Goal: Task Accomplishment & Management: Manage account settings

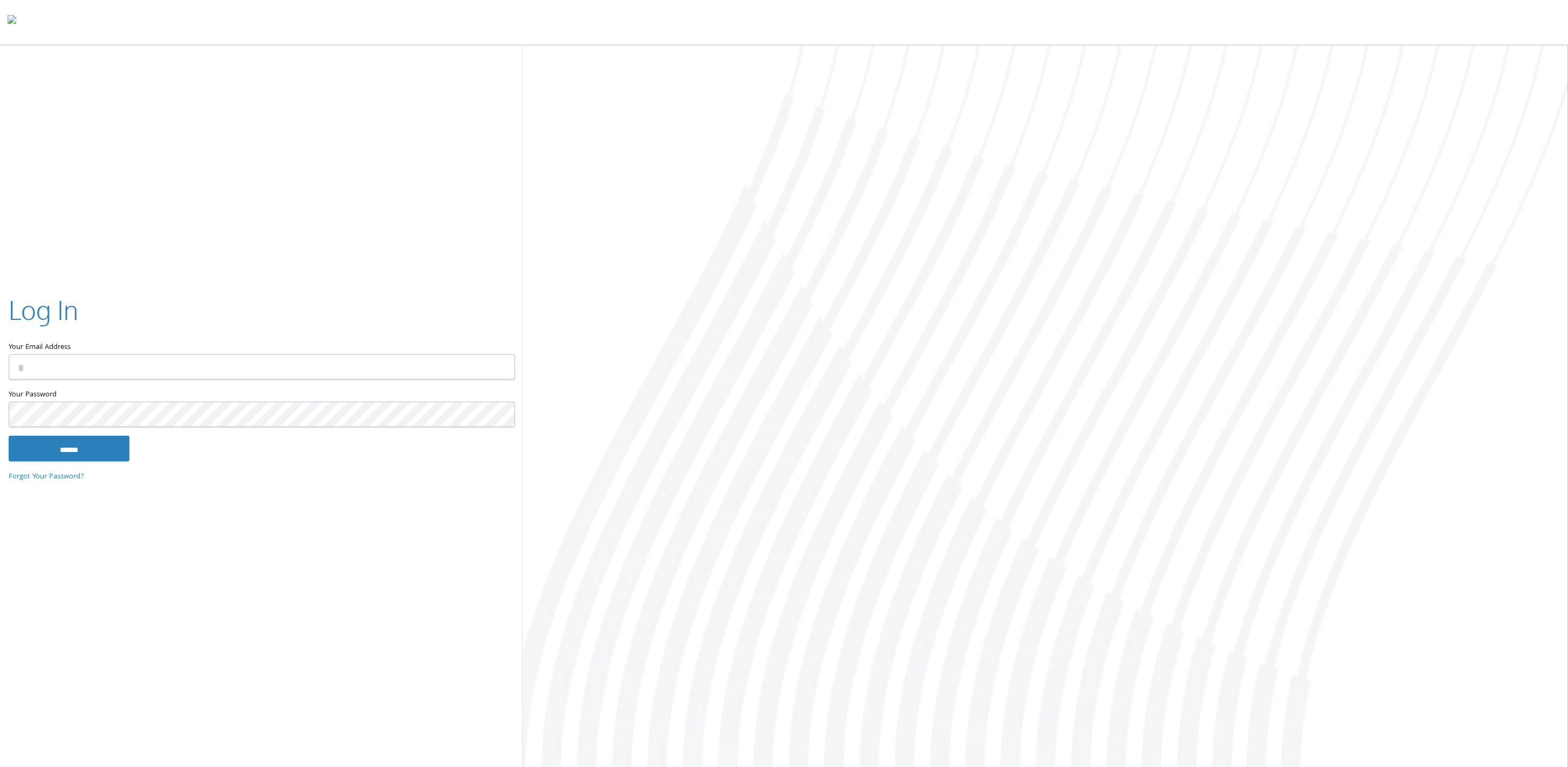
click at [195, 371] on input "Your Email Address" at bounding box center [262, 367] width 506 height 26
type input "**********"
click at [9, 436] on input "******" at bounding box center [69, 448] width 121 height 26
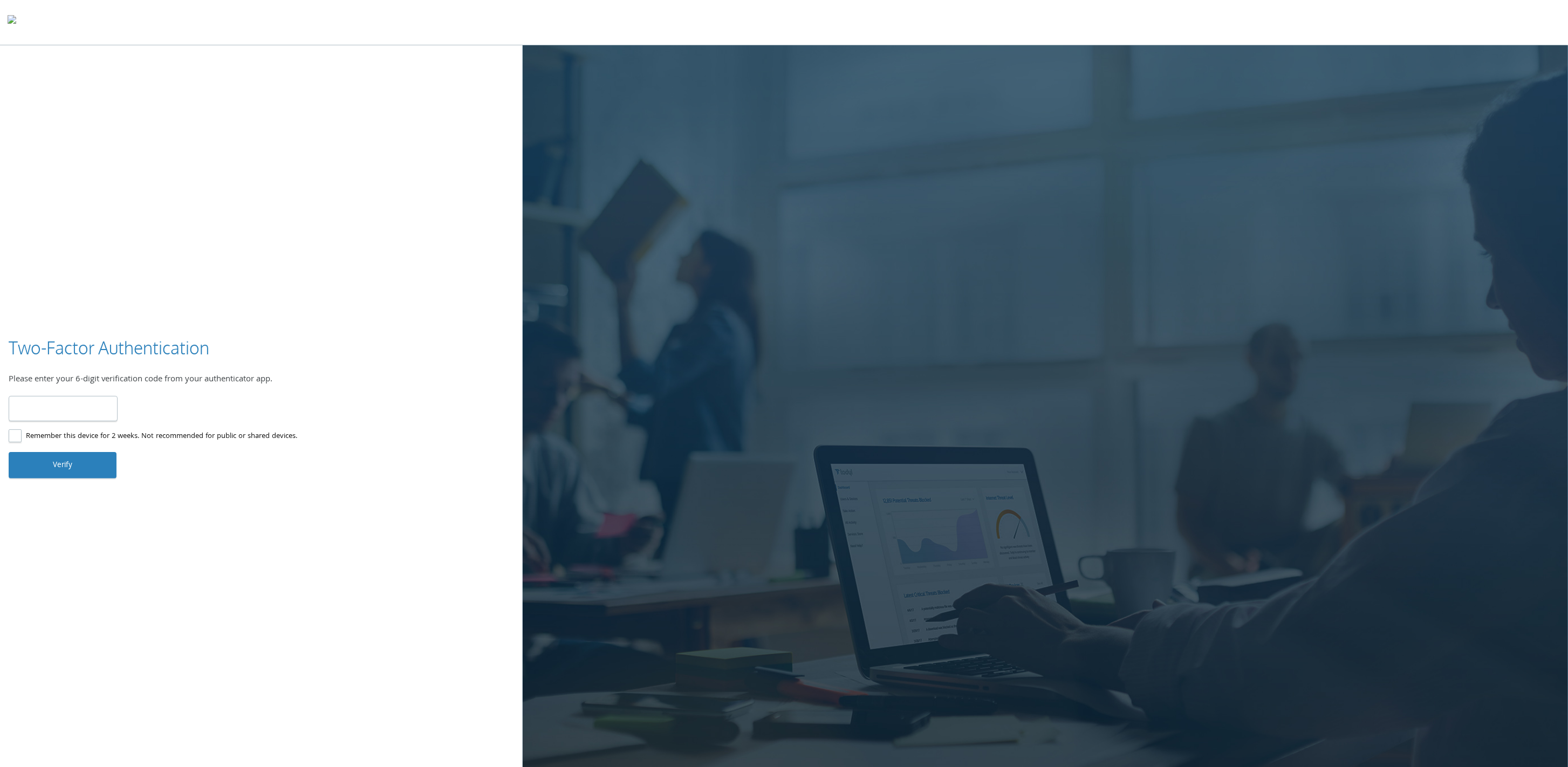
type input "******"
